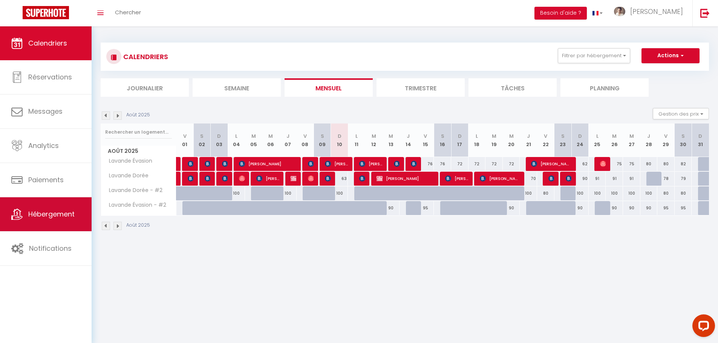
click at [43, 210] on span "Hébergement" at bounding box center [51, 214] width 46 height 9
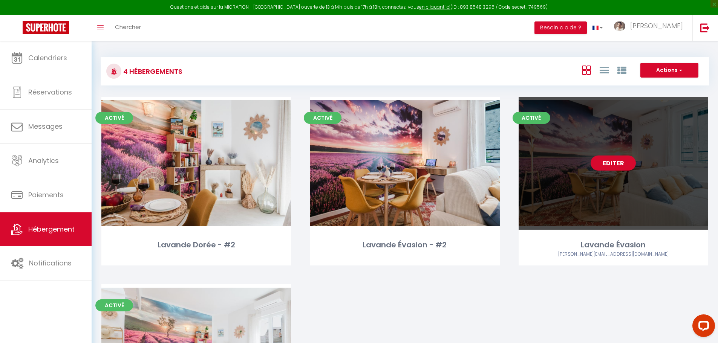
click at [612, 162] on link "Editer" at bounding box center [613, 163] width 45 height 15
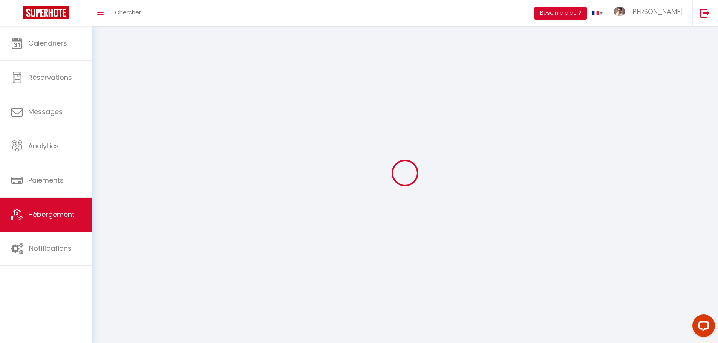
select select
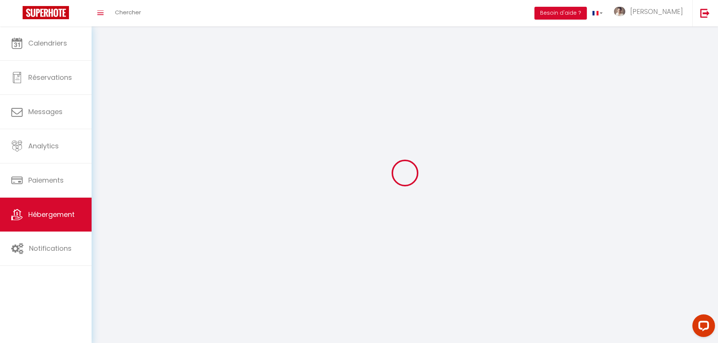
select select "1"
select select
checkbox input "false"
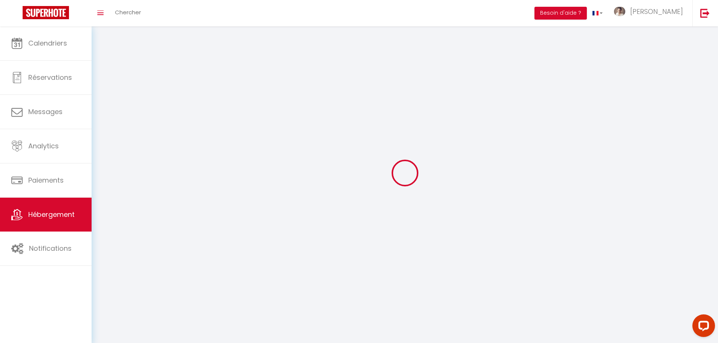
checkbox input "false"
select select "28"
select select
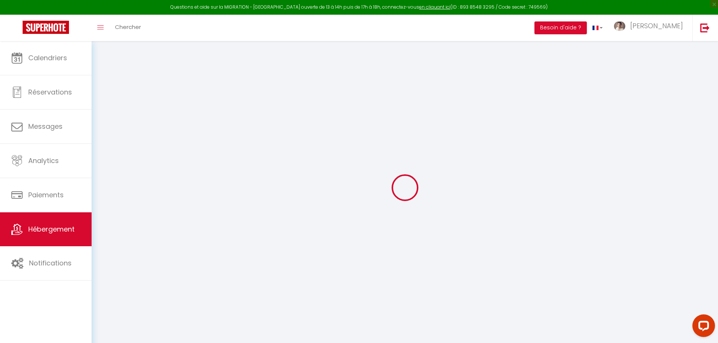
select select
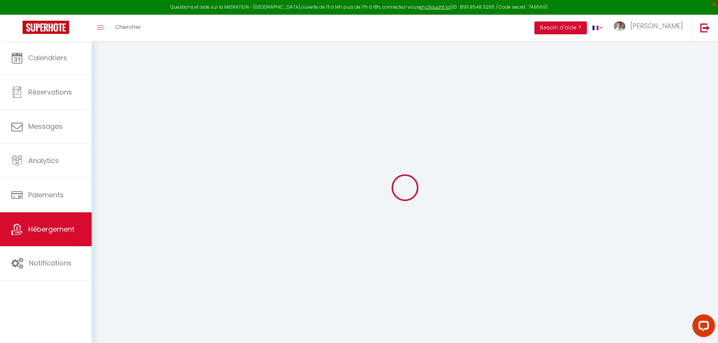
select select
checkbox input "false"
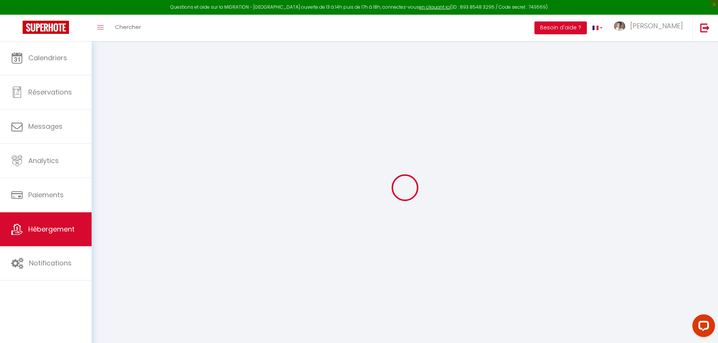
select select
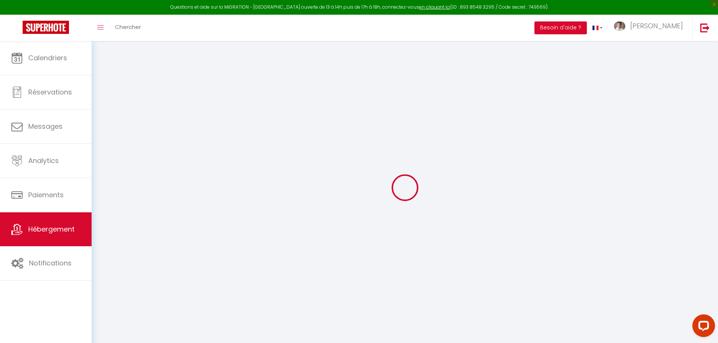
select select
checkbox input "false"
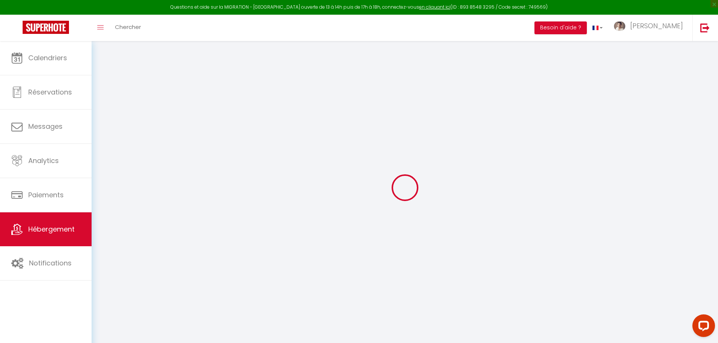
checkbox input "false"
select select
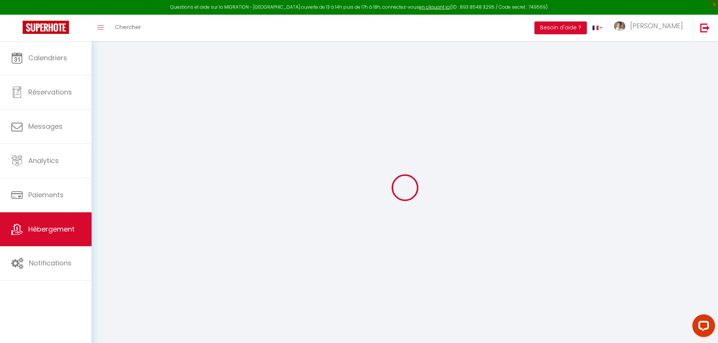
select select
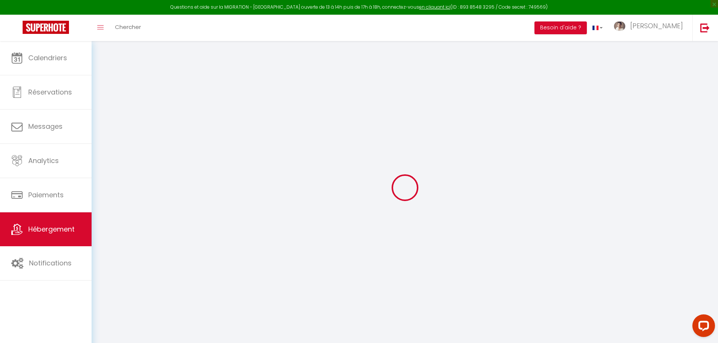
checkbox input "false"
select select
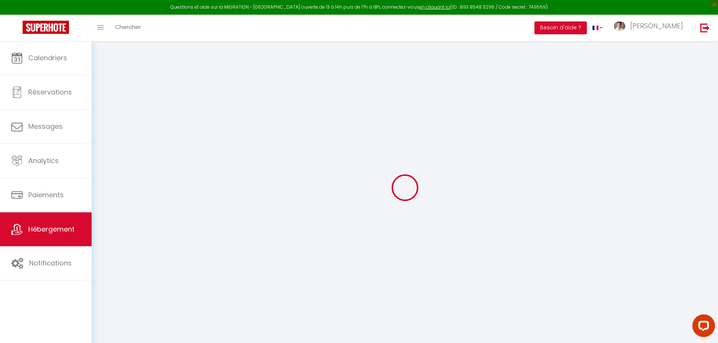
select select
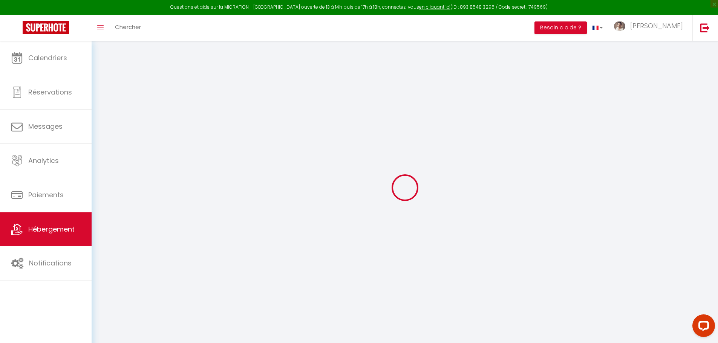
select select
checkbox input "false"
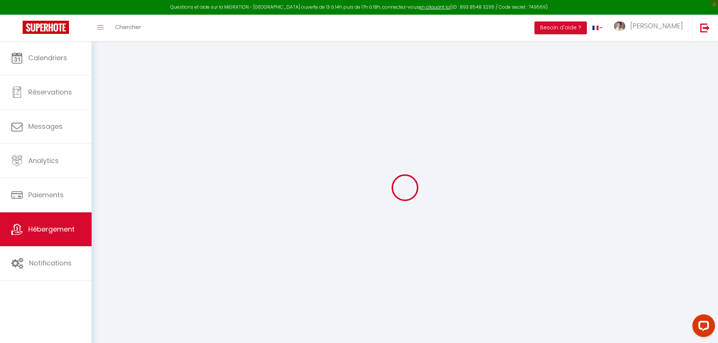
checkbox input "false"
select select
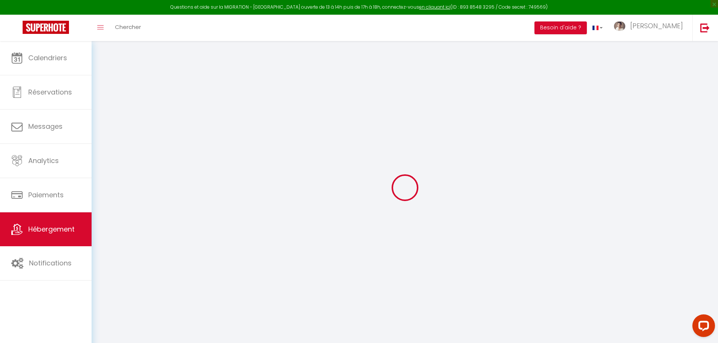
select select
checkbox input "false"
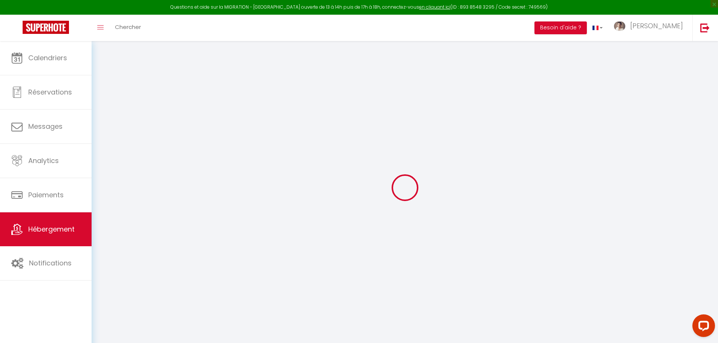
checkbox input "false"
select select
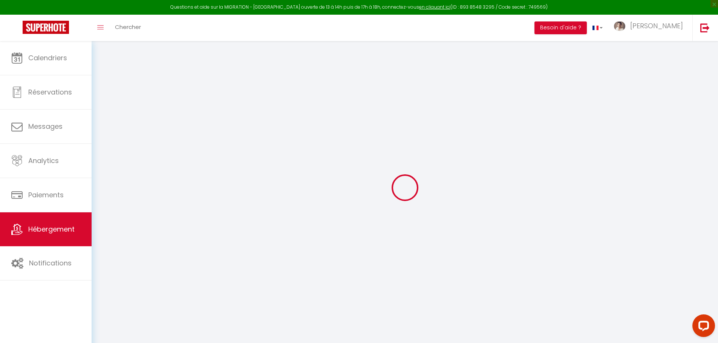
type input "Lavande Évasion"
type input "[PERSON_NAME]"
type input "Reyre"
type input "53"
type input "8"
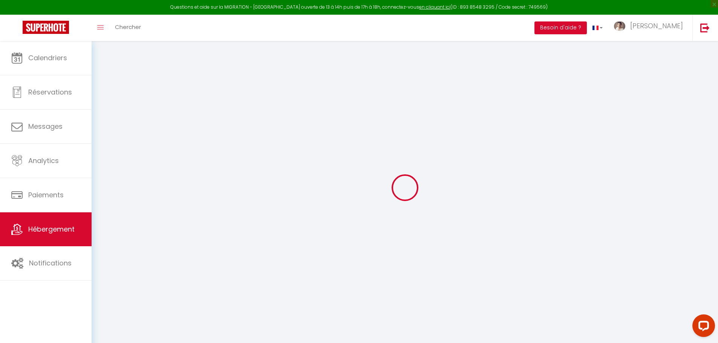
type input "34"
type input "5"
type input "4.60"
type input "200"
select select
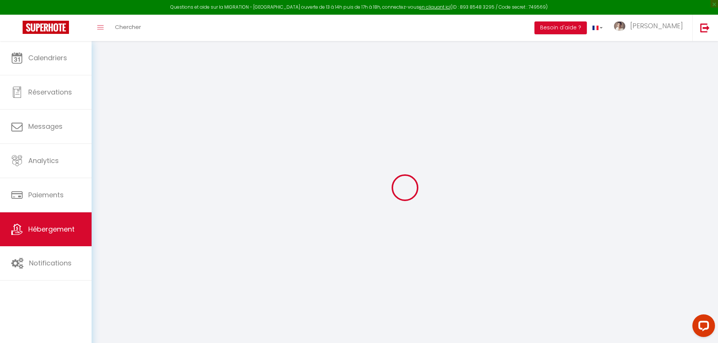
select select
type input "[STREET_ADDRESS]"
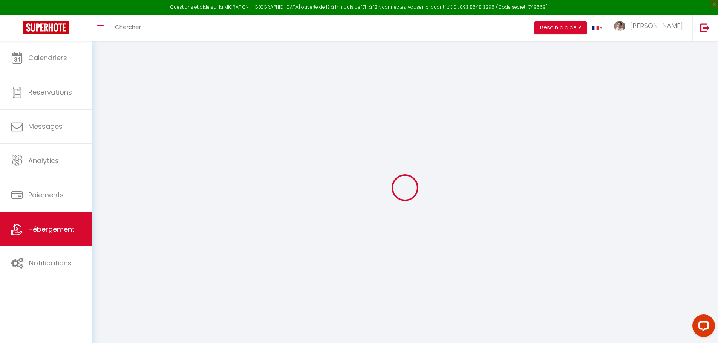
type input "84000"
type input "[GEOGRAPHIC_DATA]"
type input "[PERSON_NAME][EMAIL_ADDRESS][DOMAIN_NAME]"
select select "14161"
checkbox input "false"
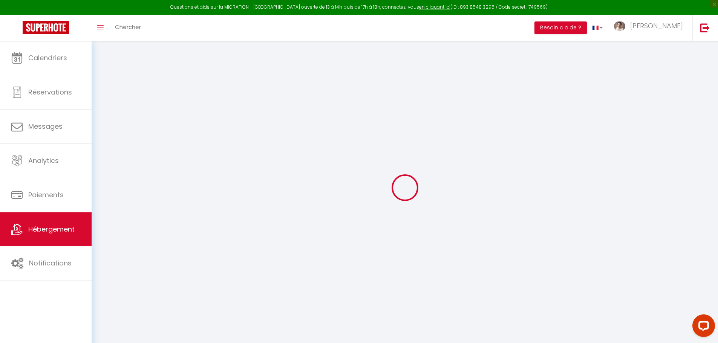
checkbox input "false"
radio input "true"
type input "0"
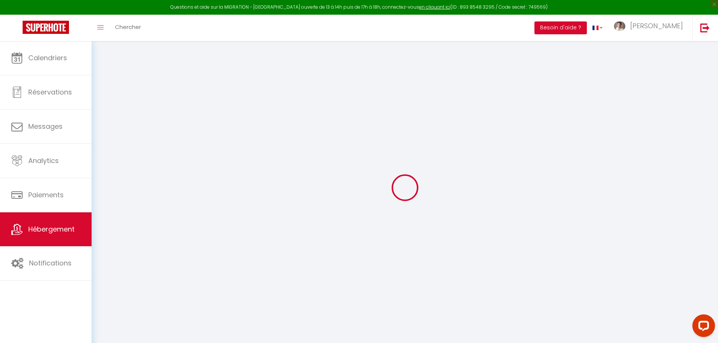
type input "0"
select select
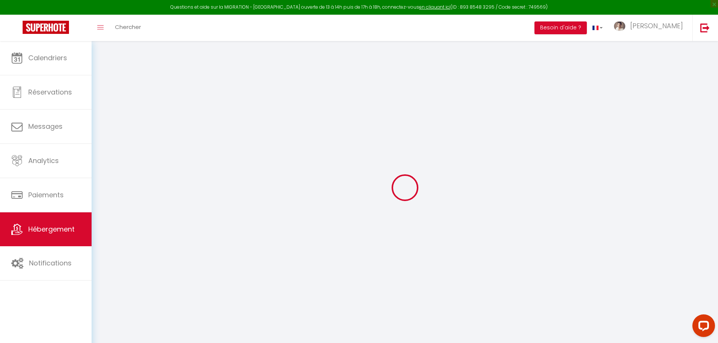
select select
checkbox input "false"
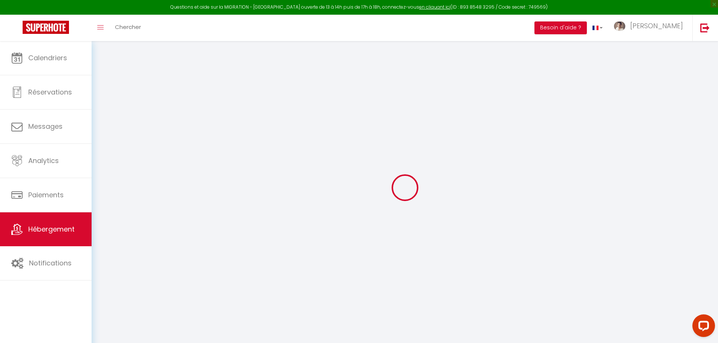
checkbox input "false"
select select
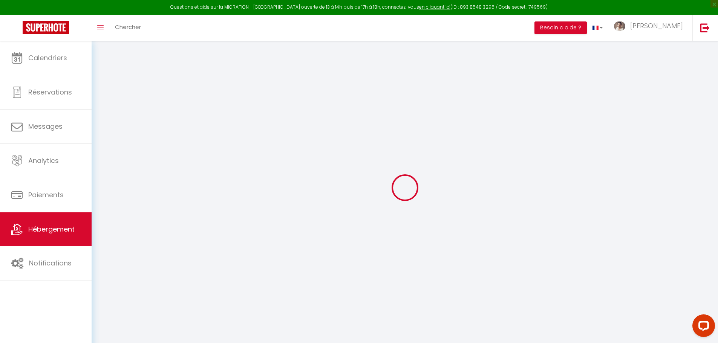
select select
checkbox input "false"
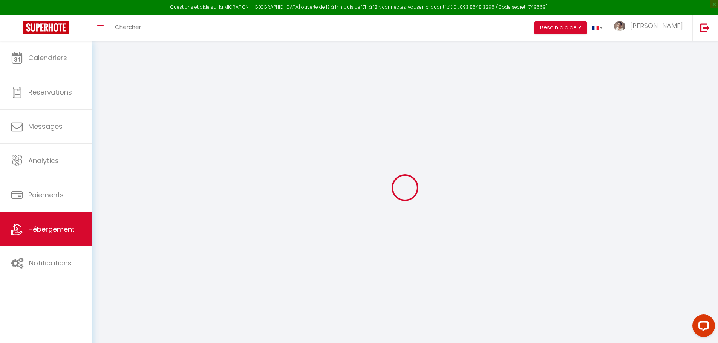
checkbox input "false"
select select "16800"
checkbox input "false"
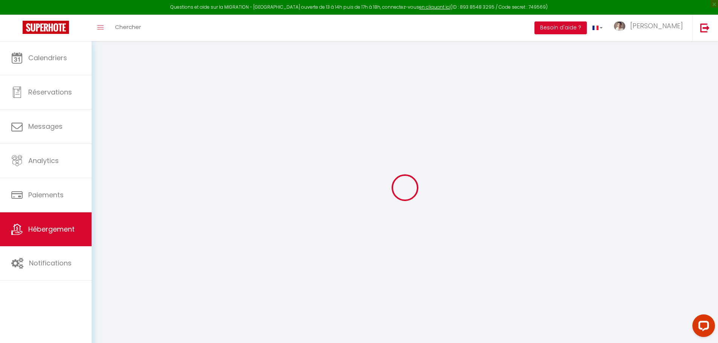
checkbox input "false"
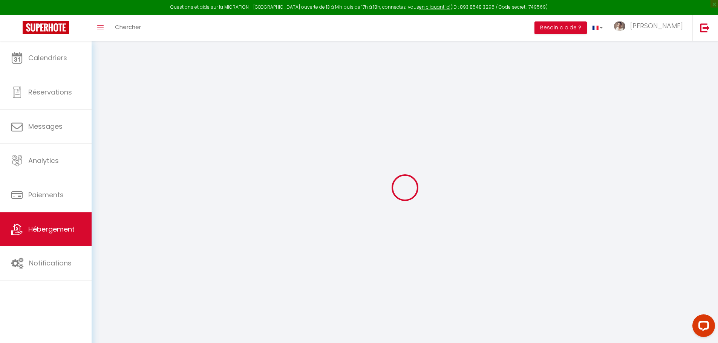
select select "16:00"
select select "23:00"
select select "11:00"
select select "30"
select select "120"
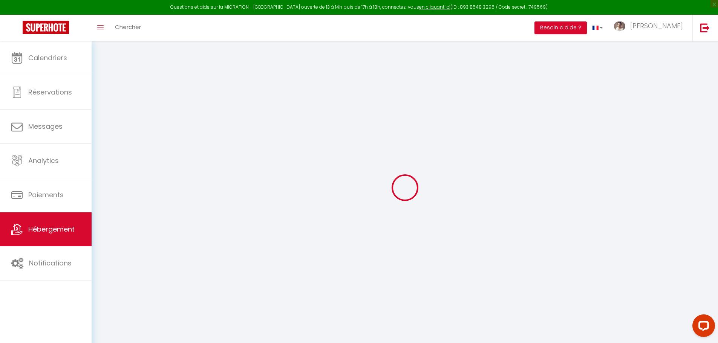
checkbox input "false"
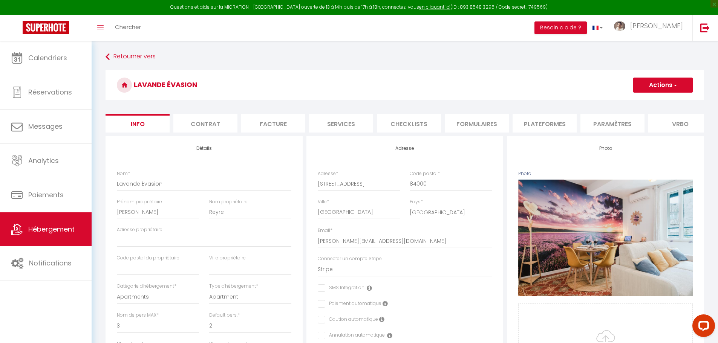
drag, startPoint x: 555, startPoint y: 130, endPoint x: 499, endPoint y: 147, distance: 57.8
click at [555, 130] on li "Plateformes" at bounding box center [545, 123] width 64 height 18
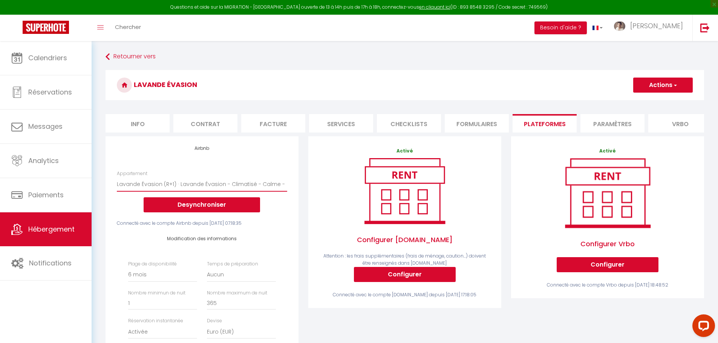
click at [245, 189] on select "Lavande Évasion (R+1) · Lavande Évasion - Climatisé - Calme - [PERSON_NAME][EMA…" at bounding box center [202, 184] width 170 height 14
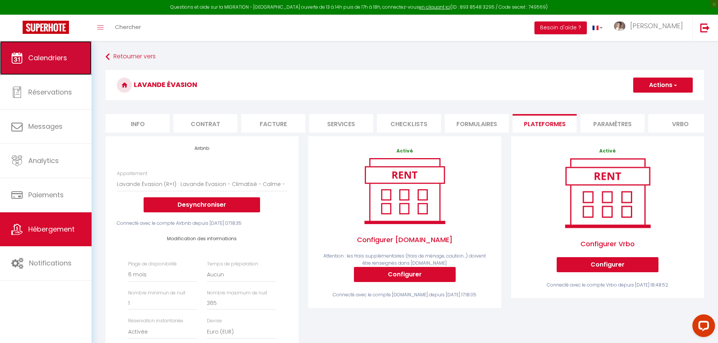
click at [68, 62] on link "Calendriers" at bounding box center [46, 58] width 92 height 34
